Goal: Task Accomplishment & Management: Use online tool/utility

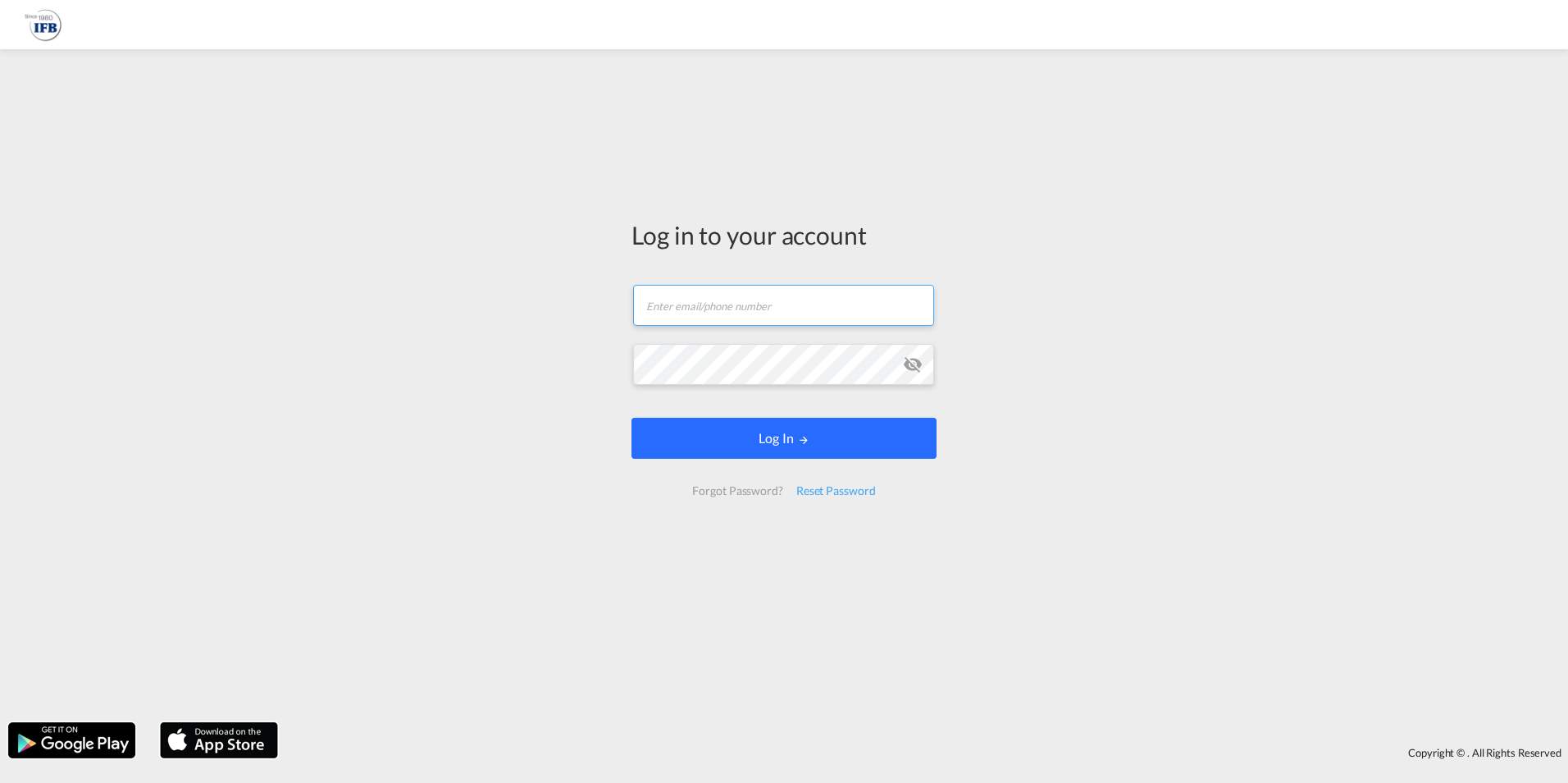
type input "[PERSON_NAME][EMAIL_ADDRESS][PERSON_NAME][DOMAIN_NAME]"
click at [830, 434] on button "Log In" at bounding box center [784, 438] width 305 height 41
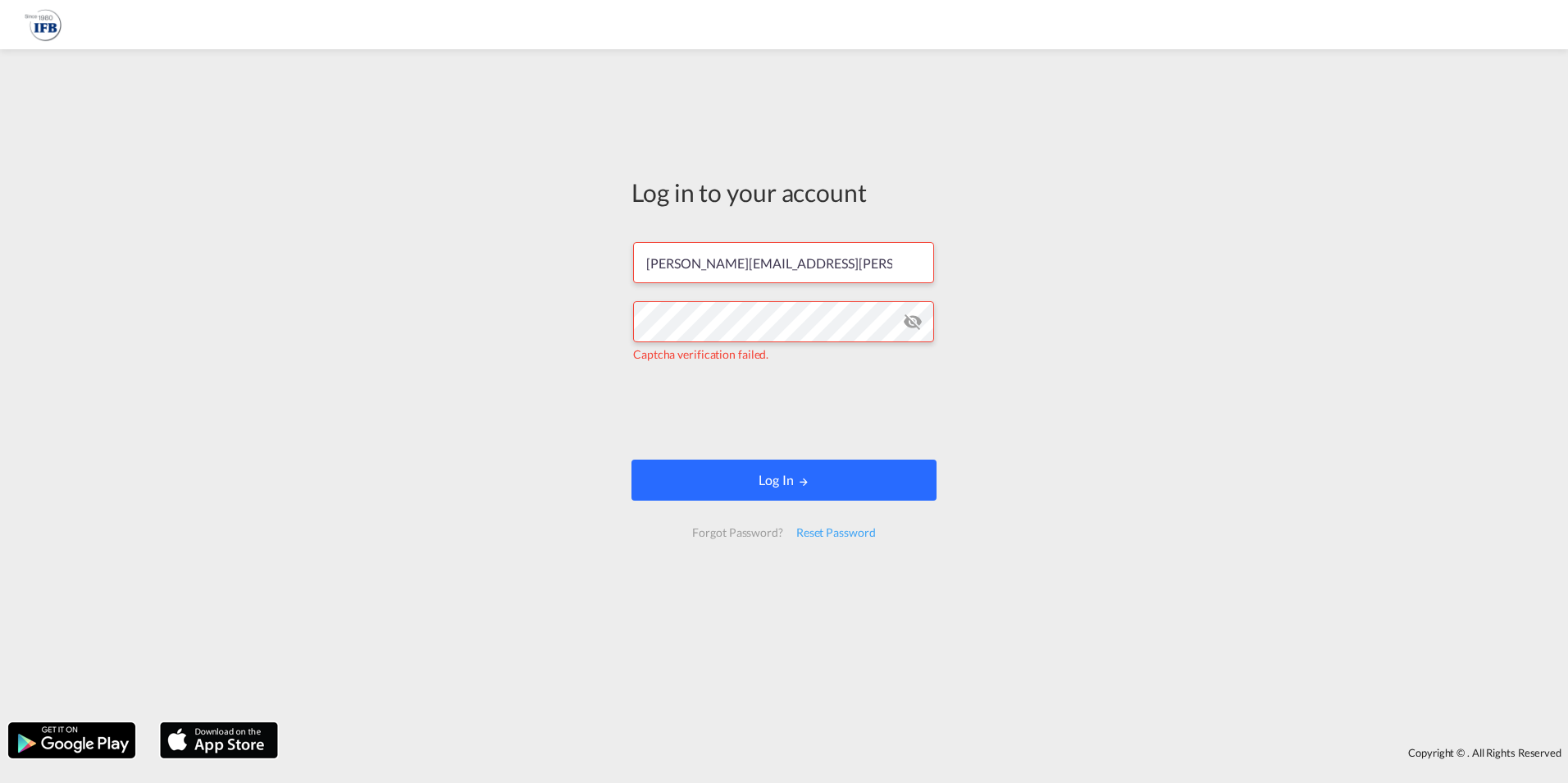
click at [754, 495] on button "Log In" at bounding box center [784, 481] width 305 height 41
